Goal: Task Accomplishment & Management: Manage account settings

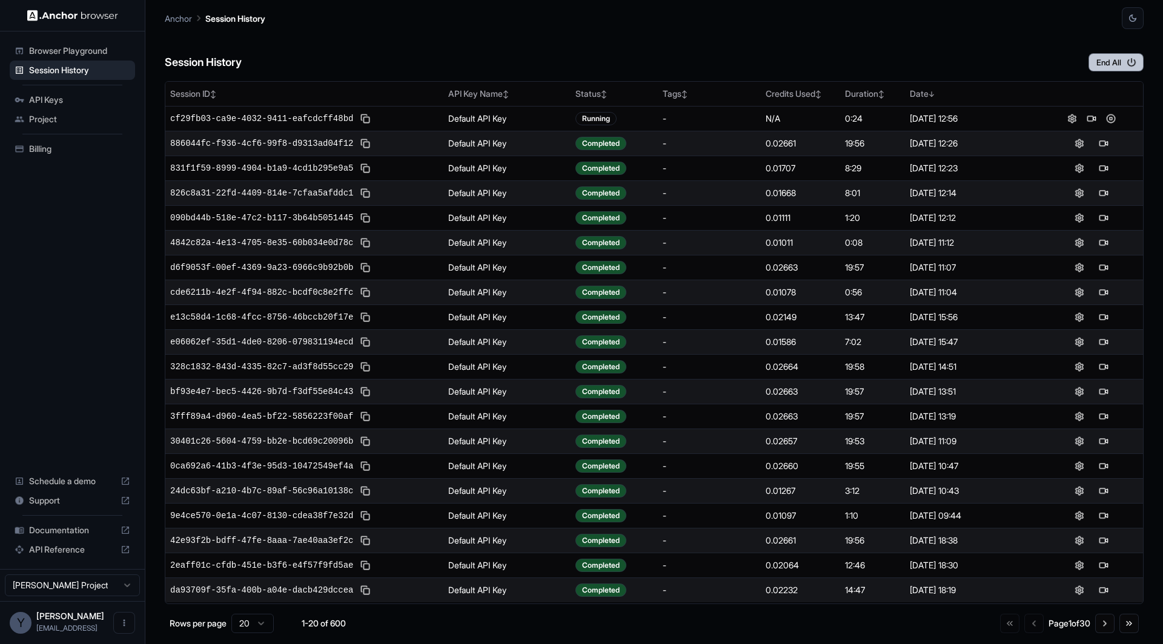
click at [1103, 64] on button "End All" at bounding box center [1115, 62] width 55 height 18
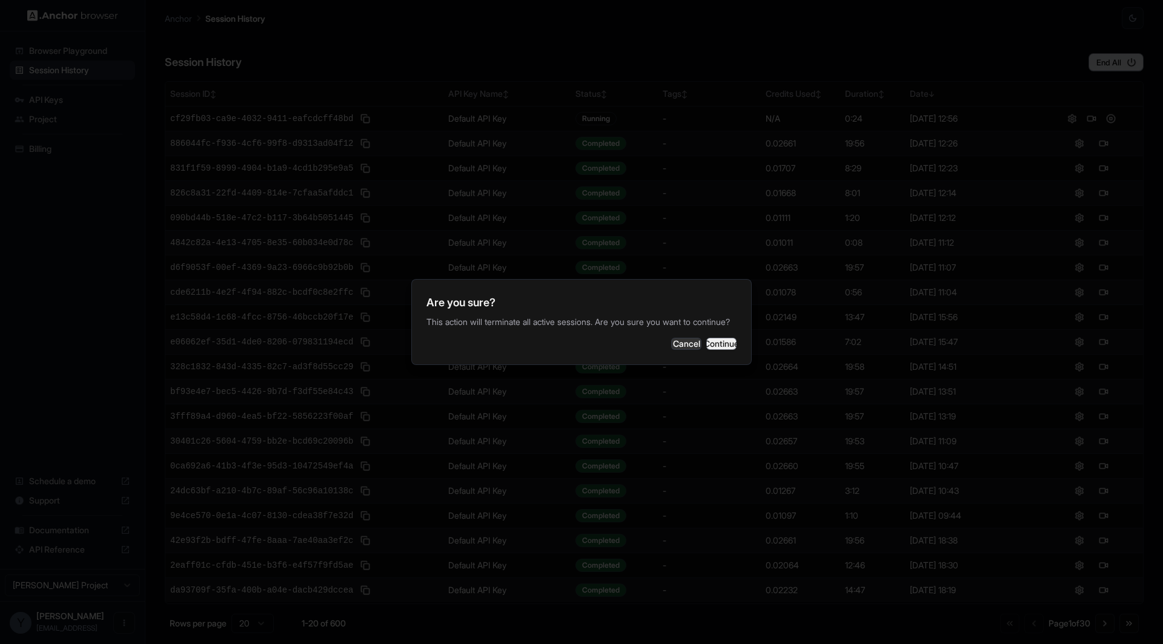
click at [718, 346] on button "Continue" at bounding box center [721, 344] width 30 height 12
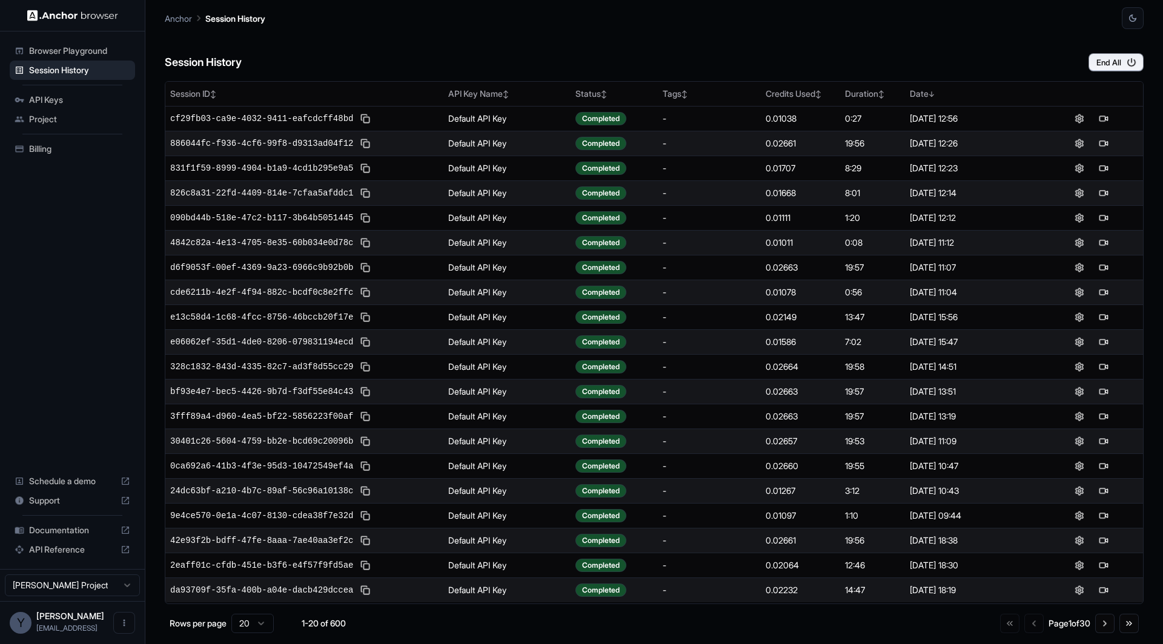
click at [534, 28] on div "Anchor Session History" at bounding box center [654, 14] width 979 height 29
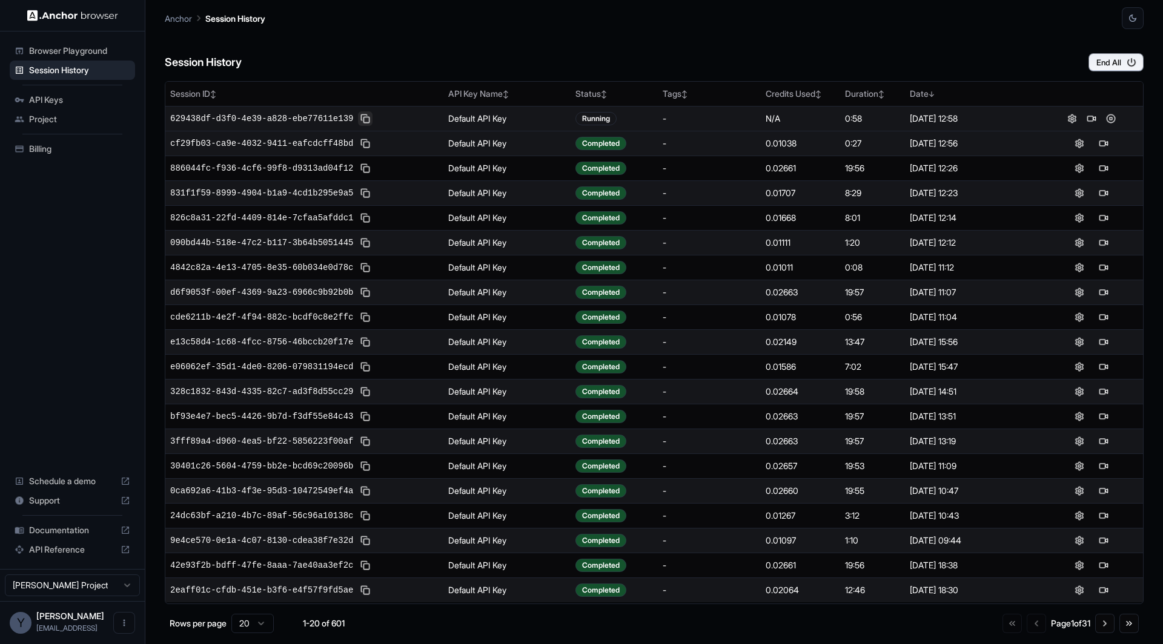
click at [368, 115] on button at bounding box center [365, 118] width 15 height 15
